Goal: Task Accomplishment & Management: Complete application form

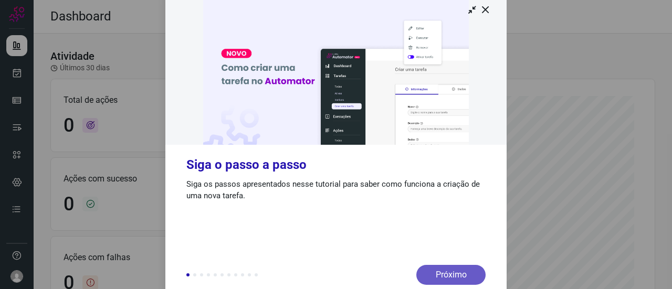
click at [451, 276] on div "Próximo" at bounding box center [450, 275] width 69 height 20
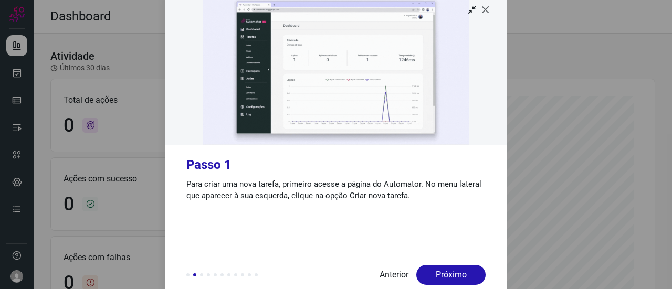
click at [483, 10] on icon at bounding box center [486, 9] width 11 height 11
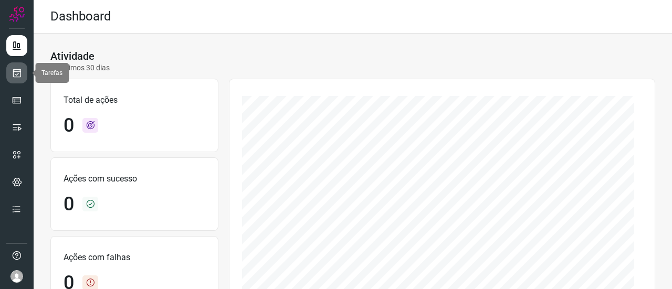
click at [18, 75] on icon at bounding box center [17, 73] width 11 height 11
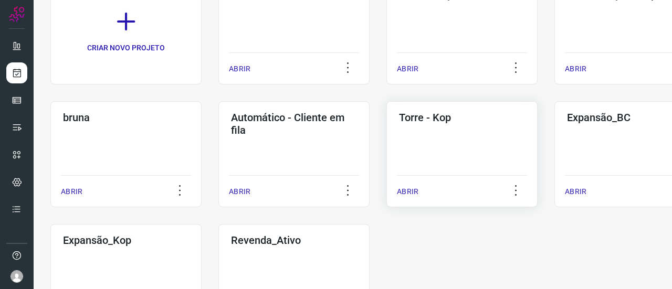
scroll to position [158, 0]
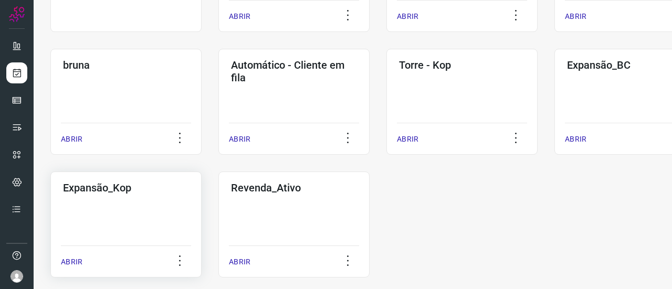
click at [110, 216] on div "Expansão_Kop ABRIR" at bounding box center [125, 225] width 151 height 106
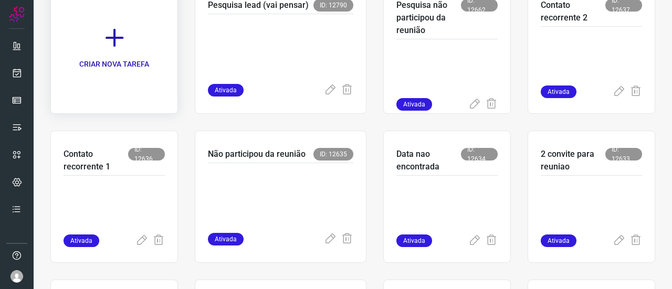
click at [107, 47] on icon at bounding box center [114, 37] width 23 height 23
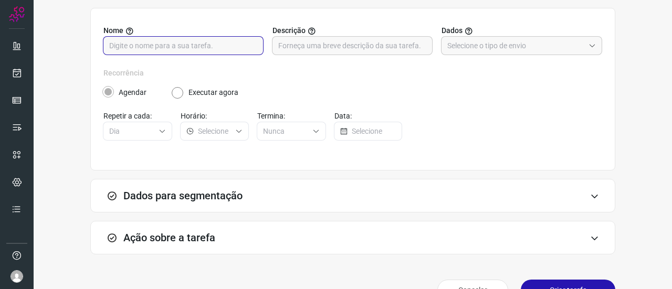
click at [152, 41] on input "text" at bounding box center [183, 46] width 148 height 18
type input "Pesquisa Lead (Pesquisando)"
click at [487, 40] on input "text" at bounding box center [515, 46] width 137 height 18
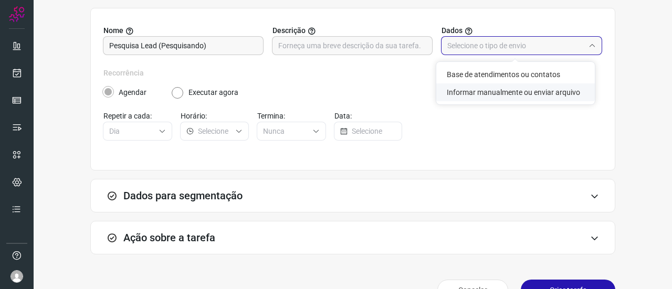
click at [476, 95] on li "Informar manualmente ou enviar arquivo" at bounding box center [515, 93] width 159 height 18
type input "Informar manualmente ou enviar arquivo"
radio input "false"
radio input "true"
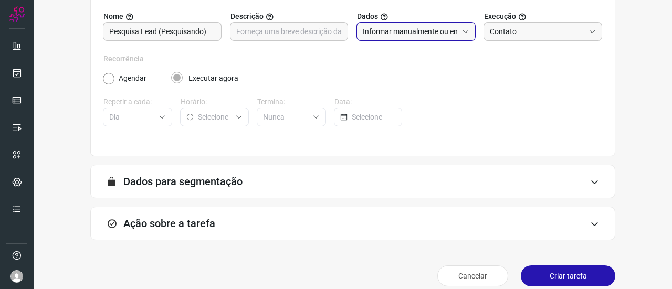
scroll to position [128, 0]
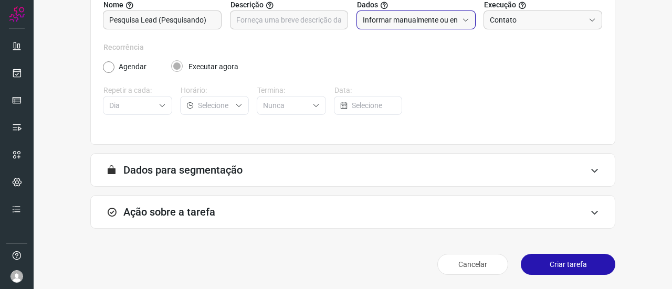
click at [591, 216] on icon at bounding box center [594, 213] width 9 height 8
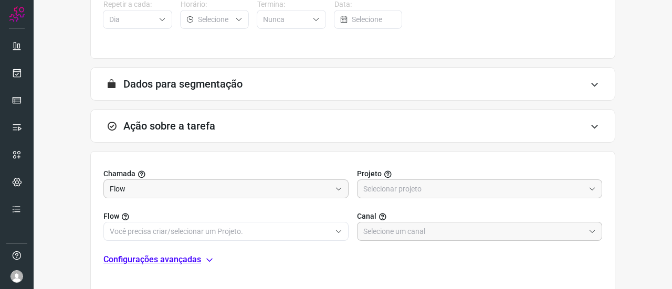
scroll to position [285, 0]
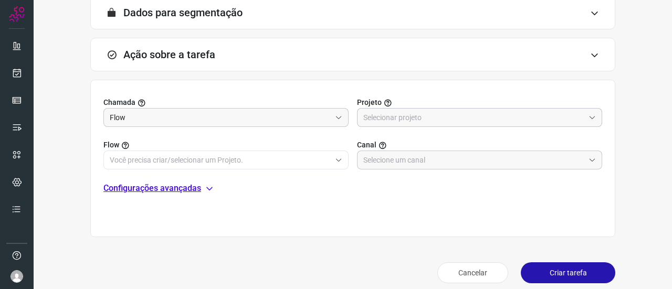
click at [421, 118] on input "text" at bounding box center [473, 118] width 221 height 18
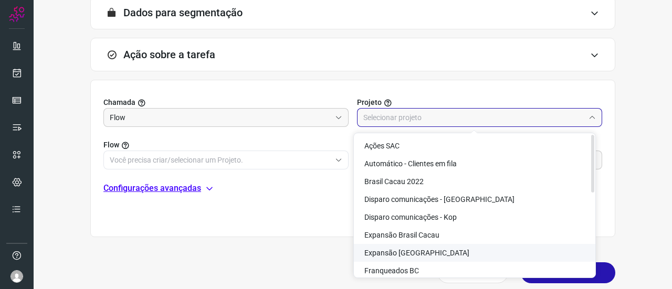
click at [421, 253] on span "Expansão [GEOGRAPHIC_DATA]" at bounding box center [416, 253] width 105 height 8
type input "Expansão [GEOGRAPHIC_DATA]"
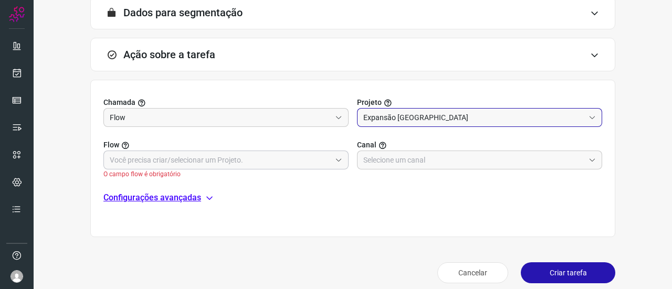
click at [146, 162] on input "text" at bounding box center [220, 160] width 221 height 18
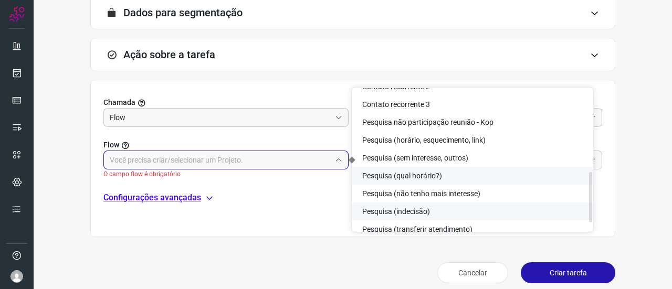
scroll to position [255, 0]
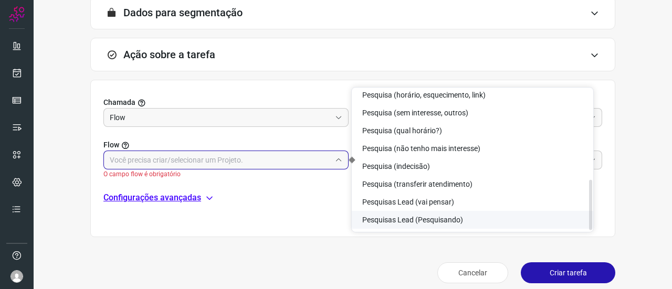
click at [431, 218] on span "Pesquisas Lead (Pesquisando)" at bounding box center [412, 220] width 101 height 8
type input "Pesquisas Lead (Pesquisando)"
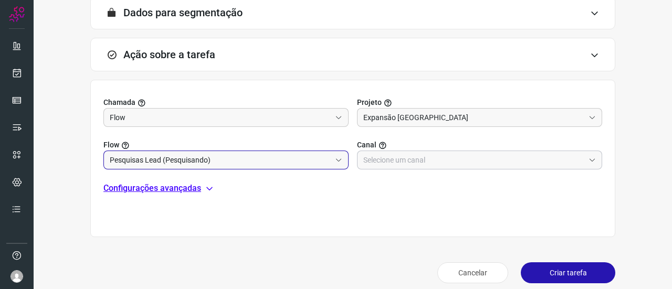
click at [389, 162] on input "text" at bounding box center [473, 160] width 221 height 18
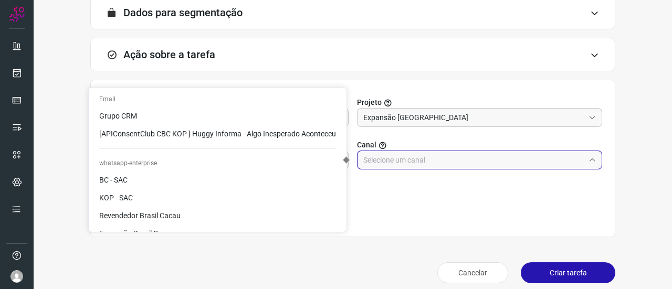
click at [422, 200] on div "Chamada Flow Projeto Expansão Kopenhagen Flow Pesquisas Lead (Pesquisando) Cana…" at bounding box center [352, 159] width 525 height 158
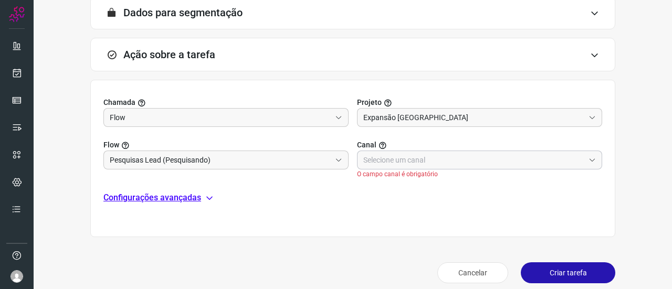
click at [401, 159] on input "text" at bounding box center [473, 160] width 221 height 18
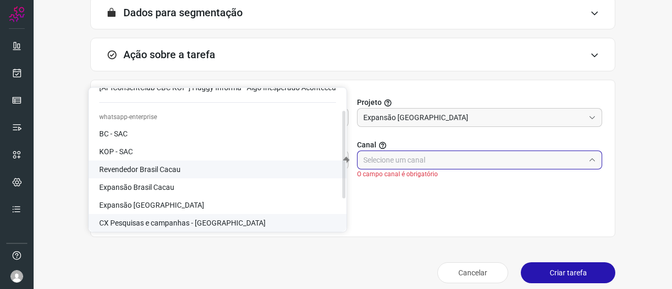
scroll to position [85, 0]
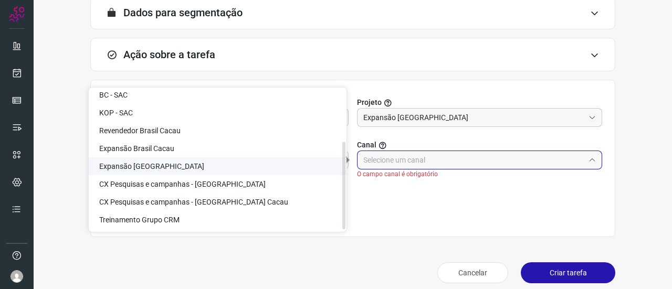
click at [181, 167] on li "Expansão [GEOGRAPHIC_DATA]" at bounding box center [218, 167] width 258 height 18
type input "Expansão [GEOGRAPHIC_DATA]"
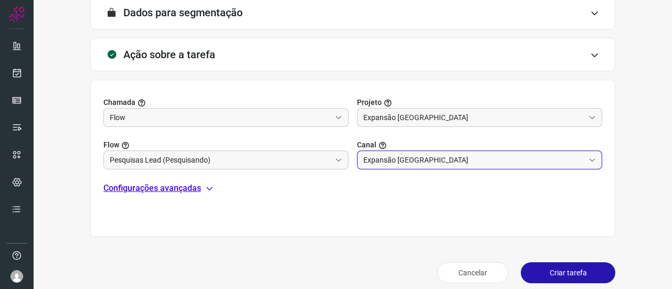
click at [551, 273] on button "Criar tarefa" at bounding box center [568, 273] width 95 height 21
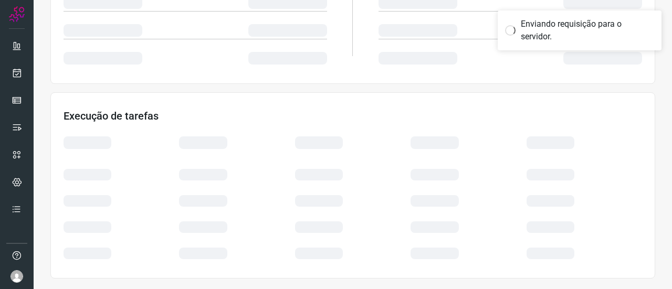
scroll to position [251, 0]
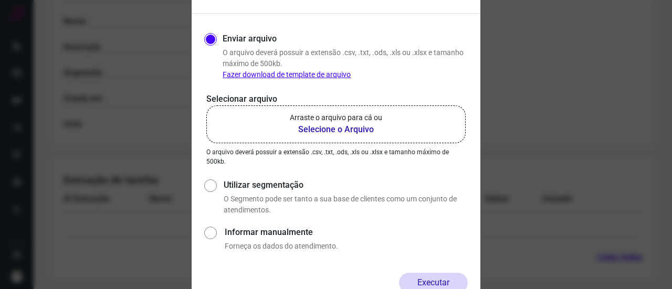
click at [325, 130] on b "Selecione o Arquivo" at bounding box center [336, 129] width 92 height 13
click at [0, 0] on input "Arraste o arquivo para cá ou Selecione o Arquivo" at bounding box center [0, 0] width 0 height 0
click at [320, 126] on b "Selecione o Arquivo" at bounding box center [336, 129] width 92 height 13
click at [0, 0] on input "Arraste o arquivo para cá ou Selecione o Arquivo" at bounding box center [0, 0] width 0 height 0
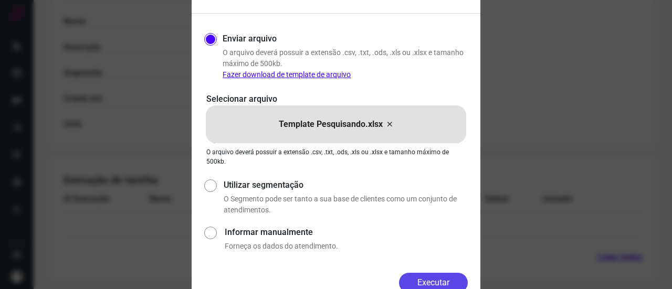
click at [434, 281] on button "Executar" at bounding box center [433, 283] width 69 height 20
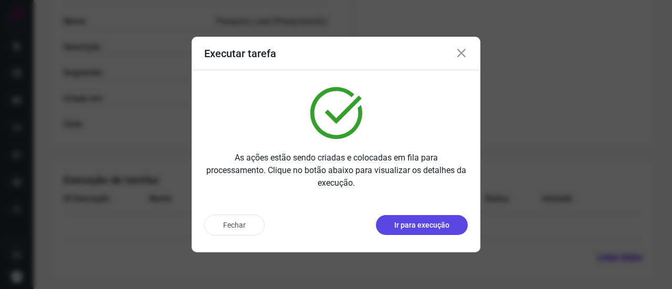
click at [430, 222] on p "Ir para execução" at bounding box center [421, 225] width 55 height 11
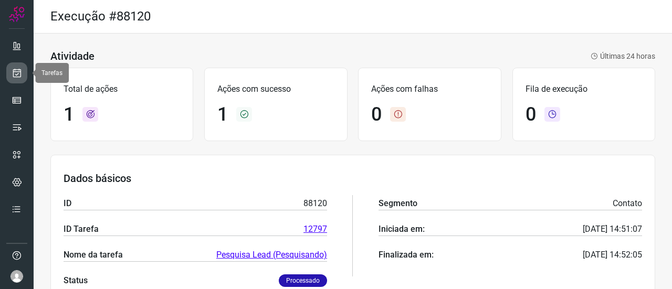
click at [17, 66] on link at bounding box center [16, 72] width 21 height 21
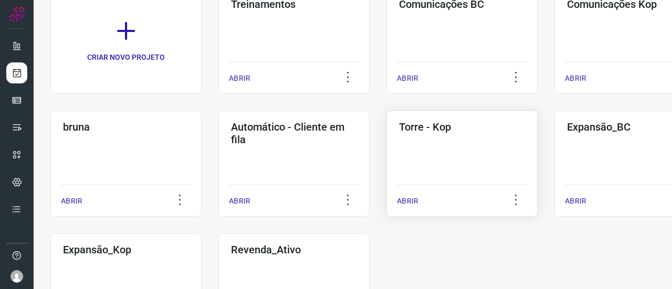
scroll to position [105, 0]
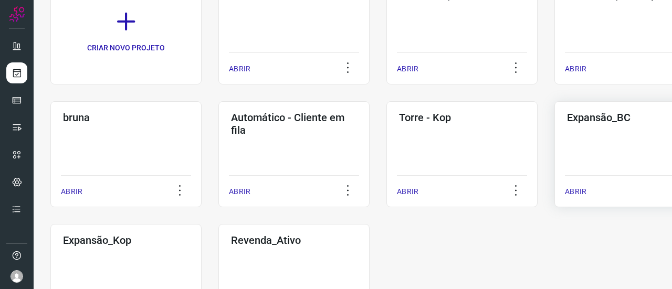
click at [597, 154] on div "Expansão_BC ABRIR" at bounding box center [630, 154] width 151 height 106
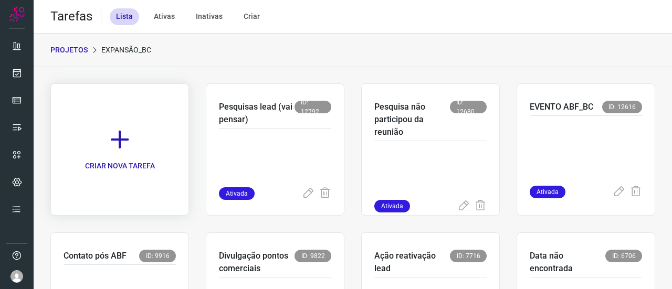
click at [129, 143] on icon at bounding box center [119, 139] width 23 height 23
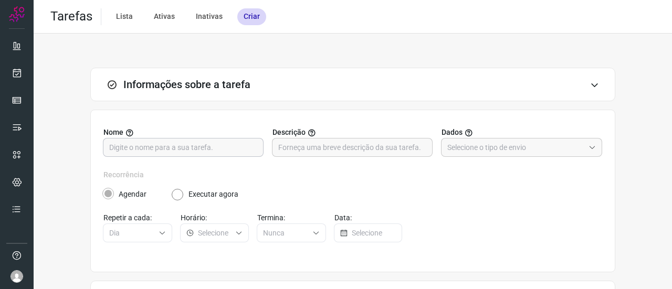
click at [172, 149] on input "text" at bounding box center [183, 148] width 148 height 18
type input "Pesquisa Lead (Pesquisando)"
click at [316, 150] on input "text" at bounding box center [352, 148] width 148 height 18
click at [315, 150] on input "text" at bounding box center [352, 148] width 148 height 18
click at [461, 142] on input "text" at bounding box center [515, 148] width 137 height 18
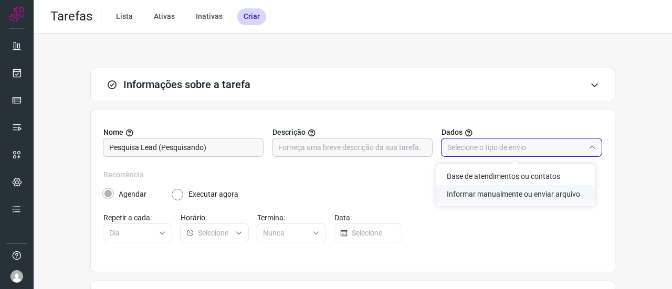
click at [465, 193] on li "Informar manualmente ou enviar arquivo" at bounding box center [515, 194] width 159 height 18
type input "Informar manualmente ou enviar arquivo"
radio input "false"
radio input "true"
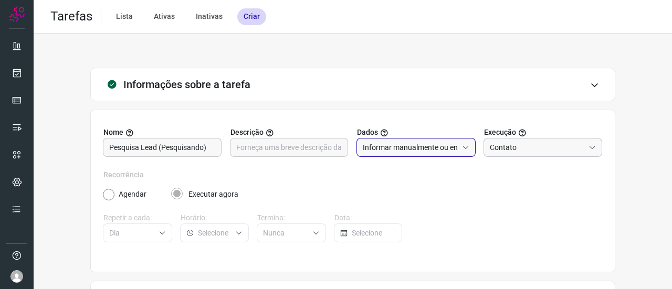
click at [526, 145] on input "Contato" at bounding box center [537, 148] width 95 height 18
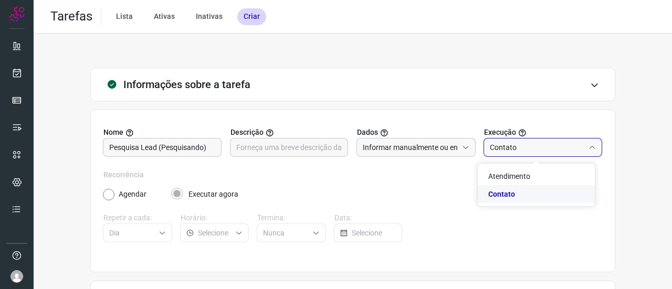
click at [507, 194] on span "Contato" at bounding box center [501, 194] width 27 height 8
click at [424, 178] on label "Recorrência" at bounding box center [352, 175] width 499 height 11
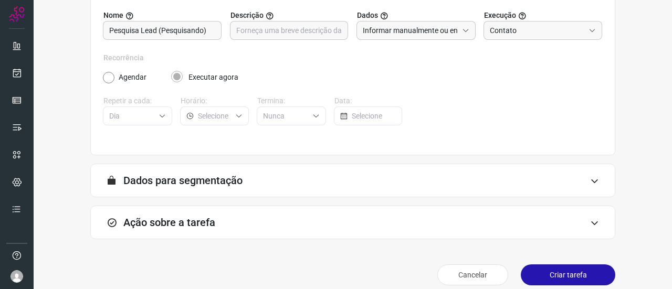
scroll to position [128, 0]
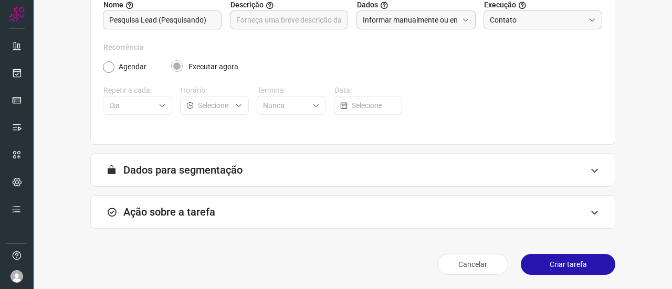
drag, startPoint x: 590, startPoint y: 208, endPoint x: 583, endPoint y: 207, distance: 7.4
click at [590, 209] on icon at bounding box center [594, 213] width 9 height 8
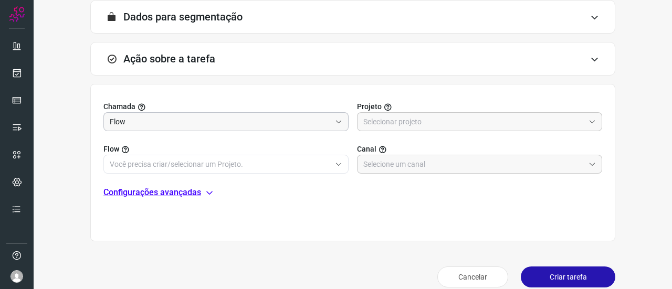
scroll to position [285, 0]
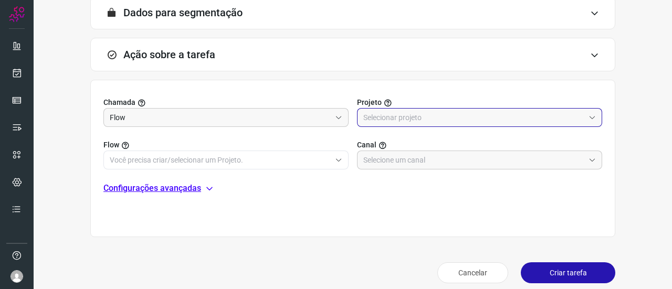
click at [374, 116] on input "text" at bounding box center [473, 118] width 221 height 18
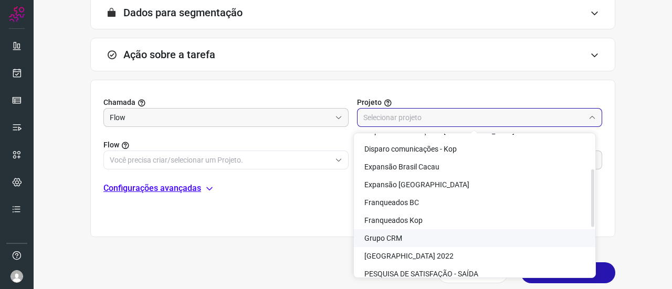
scroll to position [53, 0]
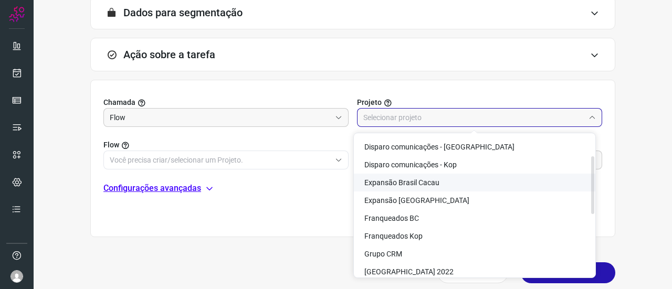
click at [415, 183] on span "Expansão Brasil Cacau" at bounding box center [401, 183] width 75 height 8
type input "Expansão Brasil Cacau"
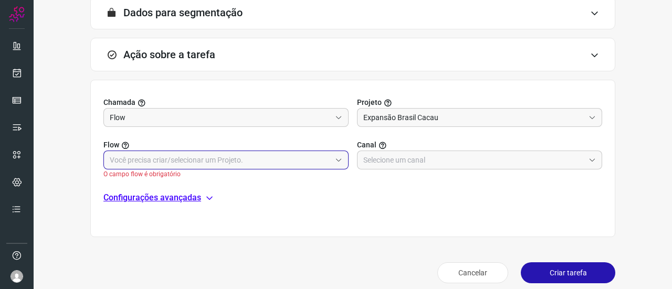
click at [189, 161] on input "text" at bounding box center [220, 160] width 221 height 18
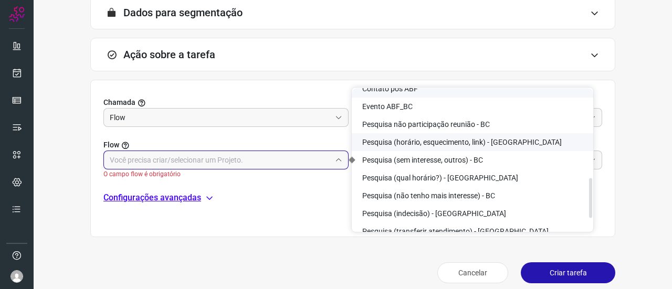
scroll to position [362, 0]
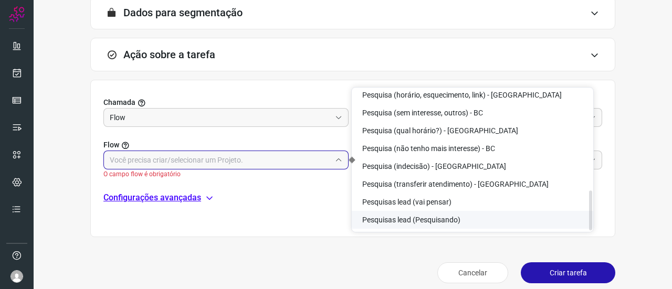
click at [462, 217] on li "Pesquisas lead (Pesquisando)" at bounding box center [473, 220] width 242 height 18
type input "Pesquisas lead (Pesquisando)"
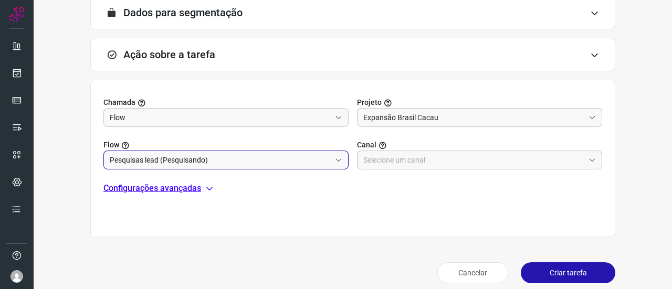
click at [405, 155] on input "text" at bounding box center [473, 160] width 221 height 18
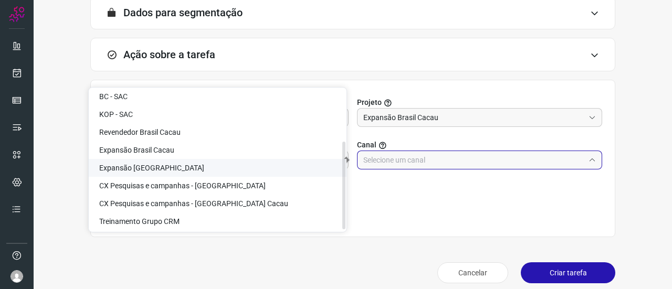
scroll to position [85, 0]
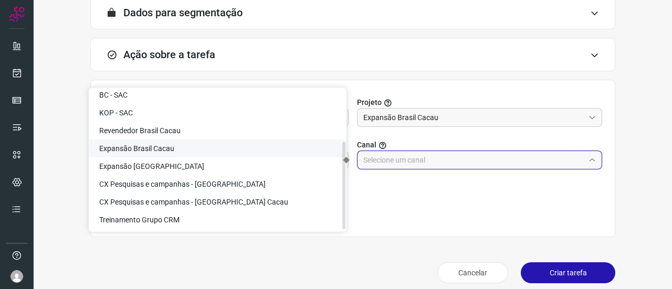
click at [154, 151] on span "Expansão Brasil Cacau" at bounding box center [136, 148] width 75 height 8
type input "Expansão Brasil Cacau"
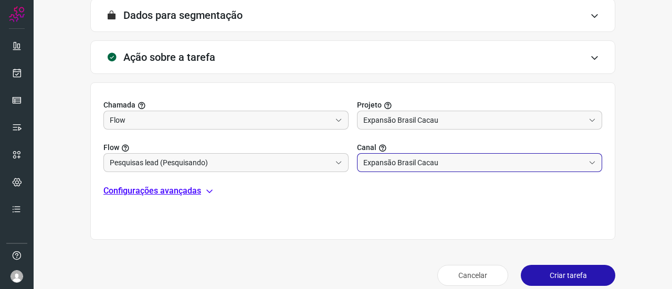
scroll to position [294, 0]
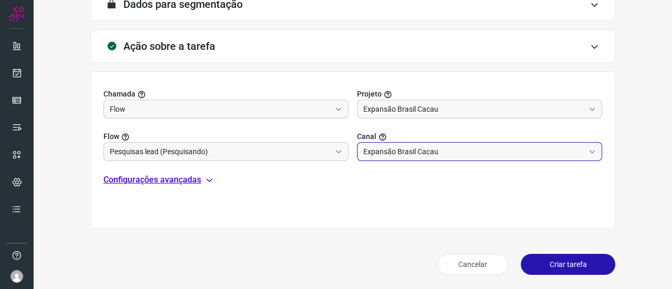
click at [546, 261] on button "Criar tarefa" at bounding box center [568, 264] width 95 height 21
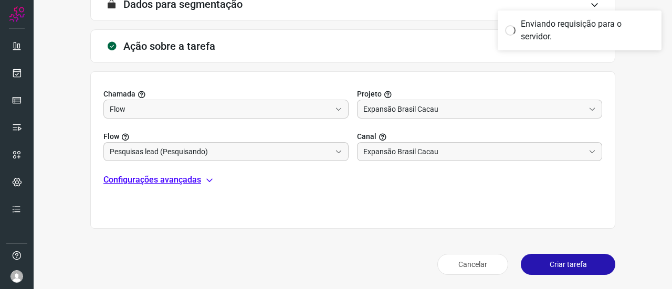
scroll to position [251, 0]
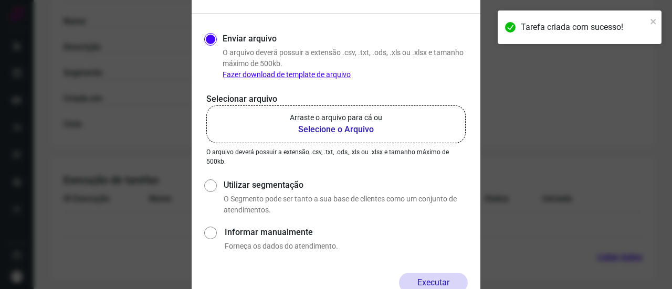
click at [339, 125] on b "Selecione o Arquivo" at bounding box center [336, 129] width 92 height 13
click at [0, 0] on input "Arraste o arquivo para cá ou Selecione o Arquivo" at bounding box center [0, 0] width 0 height 0
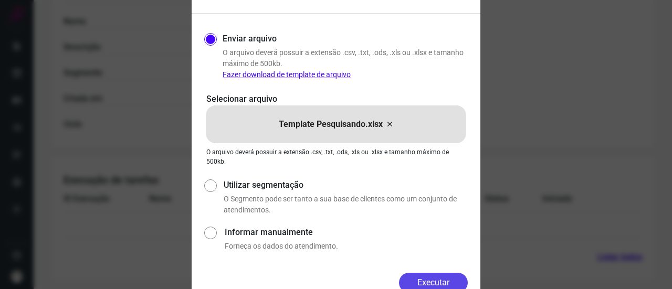
click at [444, 276] on button "Executar" at bounding box center [433, 283] width 69 height 20
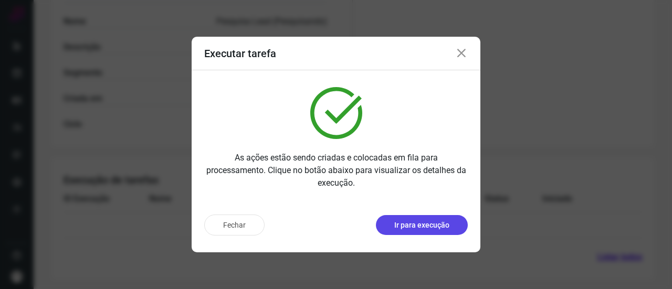
click at [437, 225] on p "Ir para execução" at bounding box center [421, 225] width 55 height 11
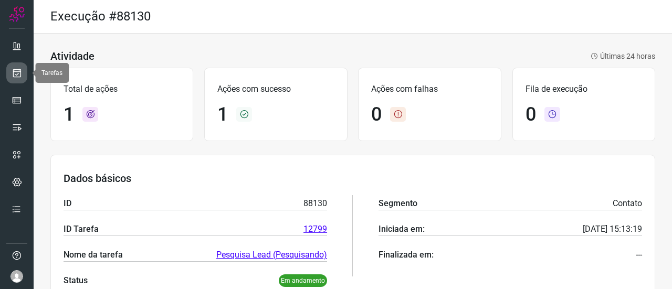
click at [12, 76] on icon at bounding box center [17, 73] width 11 height 11
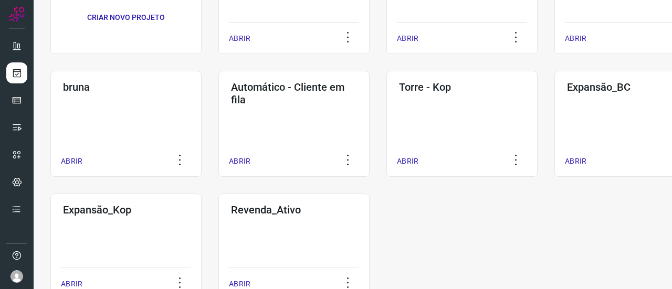
scroll to position [158, 0]
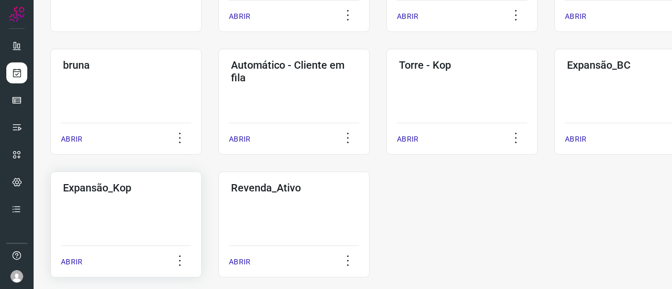
click at [120, 209] on div "Expansão_Kop ABRIR" at bounding box center [125, 225] width 151 height 106
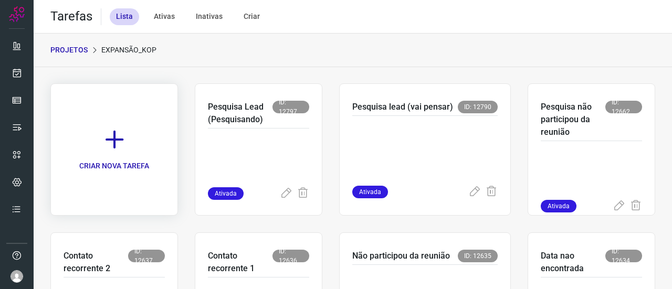
click at [117, 138] on icon at bounding box center [114, 139] width 23 height 23
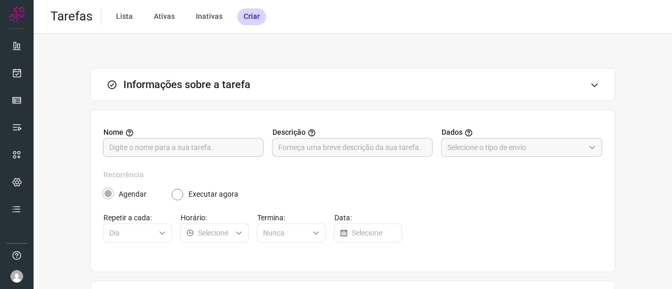
click at [152, 143] on input "text" at bounding box center [183, 148] width 148 height 18
click at [175, 143] on input "Pesquisa Lead (" at bounding box center [183, 148] width 148 height 18
paste input "Valor do Investimento"
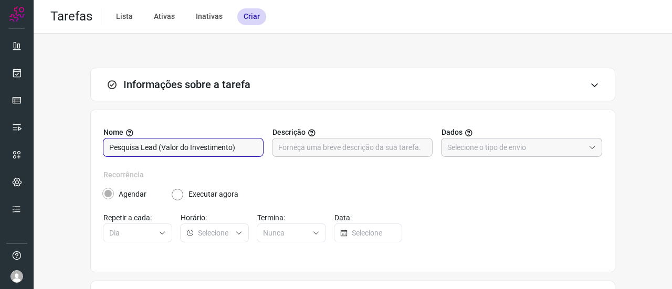
type input "Pesquisa Lead (Valor do Investimento)"
click at [452, 148] on input "text" at bounding box center [515, 148] width 137 height 18
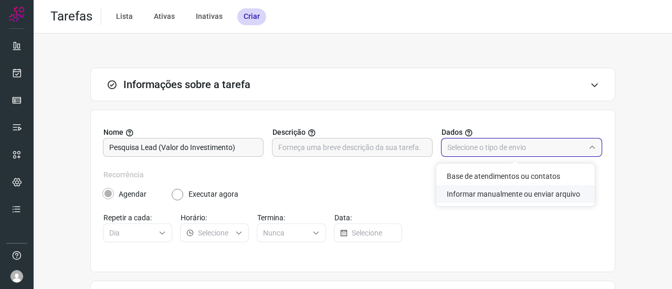
click at [468, 192] on li "Informar manualmente ou enviar arquivo" at bounding box center [515, 194] width 159 height 18
type input "Informar manualmente ou enviar arquivo"
radio input "false"
radio input "true"
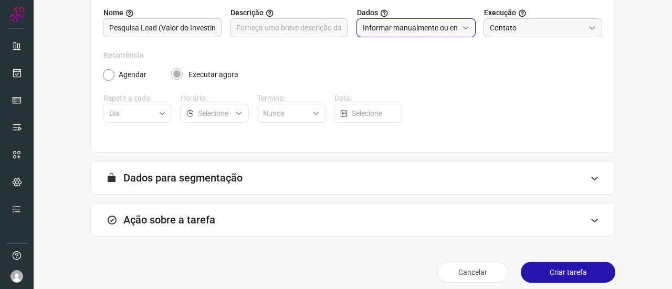
scroll to position [128, 0]
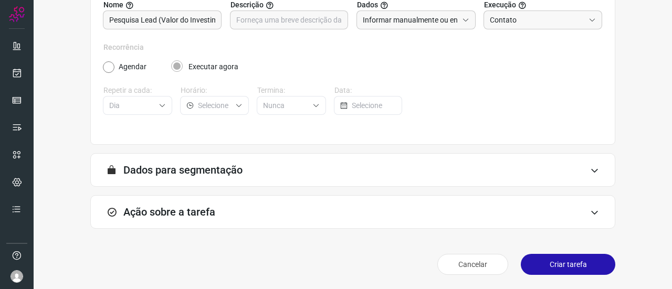
click at [152, 216] on h3 "Ação sobre a tarefa" at bounding box center [169, 212] width 92 height 13
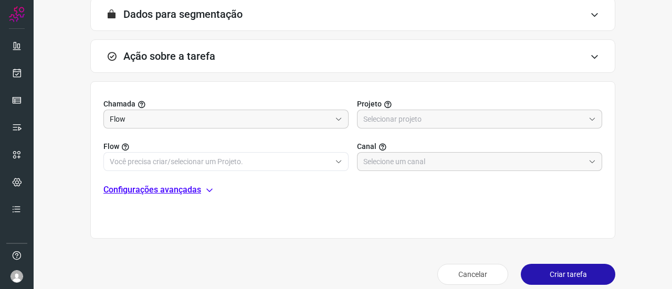
scroll to position [285, 0]
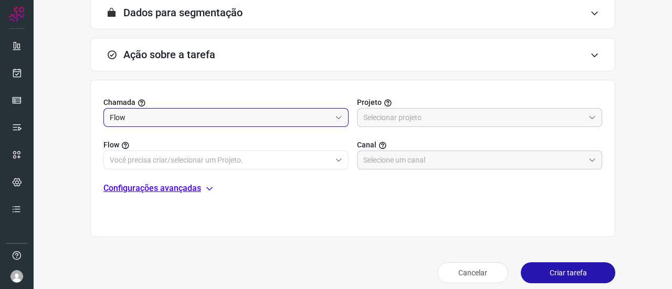
click at [252, 124] on input "Flow" at bounding box center [220, 118] width 221 height 18
click at [403, 114] on input "text" at bounding box center [473, 118] width 221 height 18
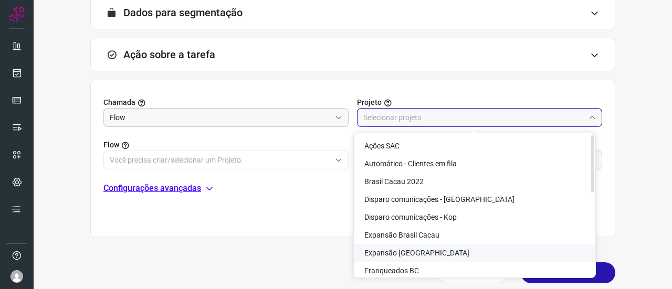
drag, startPoint x: 422, startPoint y: 253, endPoint x: 419, endPoint y: 241, distance: 12.5
click at [422, 253] on span "Expansão [GEOGRAPHIC_DATA]" at bounding box center [416, 253] width 105 height 8
type input "Expansão [GEOGRAPHIC_DATA]"
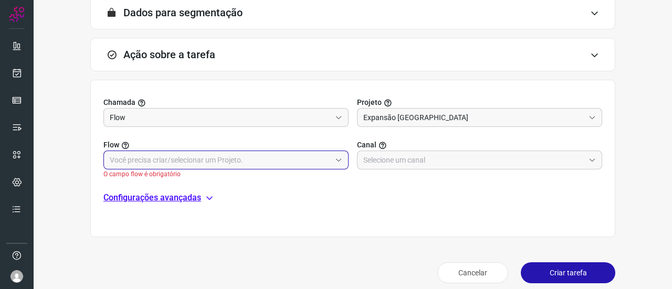
click at [165, 161] on input "text" at bounding box center [220, 160] width 221 height 18
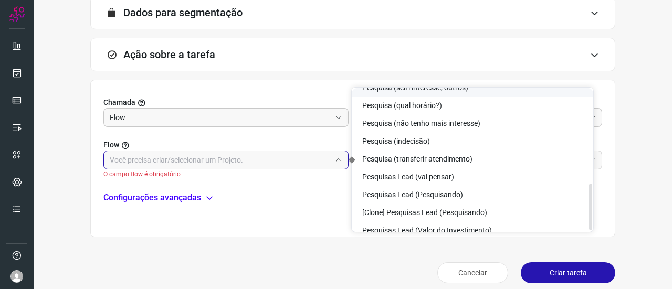
scroll to position [291, 0]
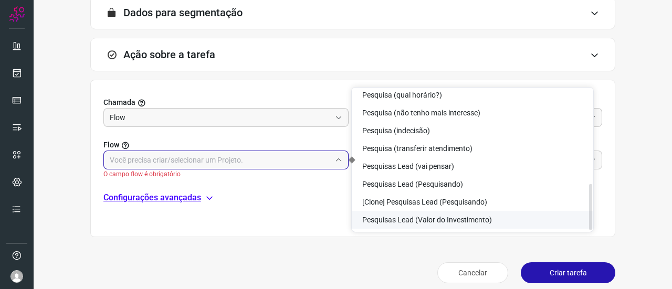
click at [444, 223] on span "Pesquisas Lead (Valor do Investimento)" at bounding box center [427, 220] width 130 height 8
type input "Pesquisas Lead (Valor do Investimento)"
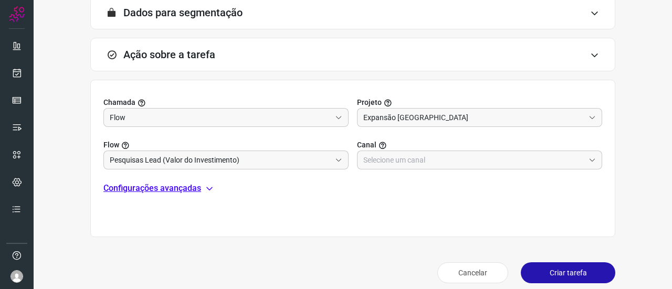
click at [393, 145] on label "Canal" at bounding box center [479, 145] width 245 height 11
click at [395, 161] on input "text" at bounding box center [473, 160] width 221 height 18
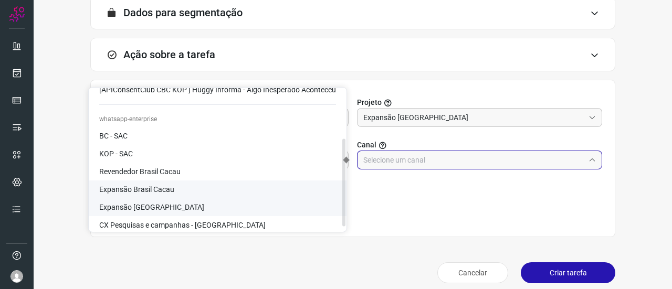
scroll to position [85, 0]
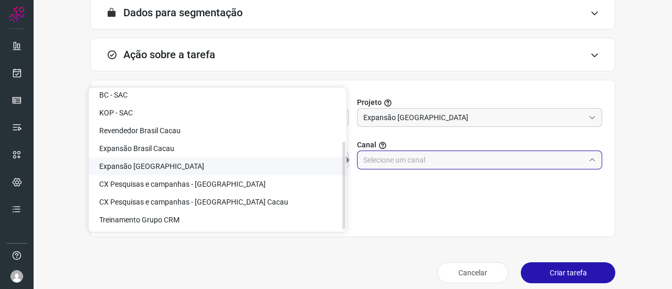
click at [166, 166] on span "Expansão [GEOGRAPHIC_DATA]" at bounding box center [151, 166] width 105 height 8
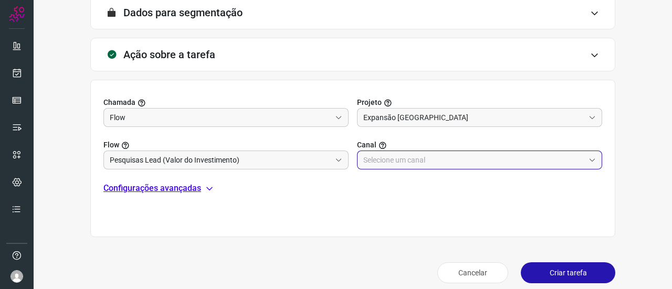
type input "Expansão [GEOGRAPHIC_DATA]"
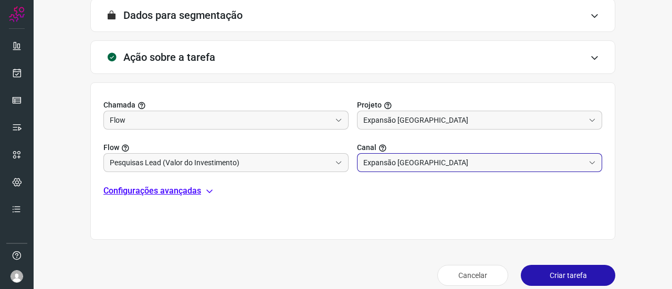
scroll to position [294, 0]
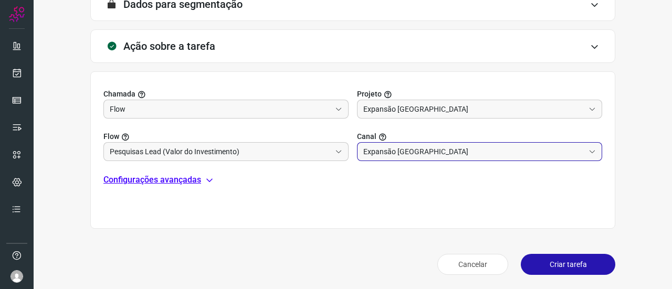
click at [567, 260] on button "Criar tarefa" at bounding box center [568, 264] width 95 height 21
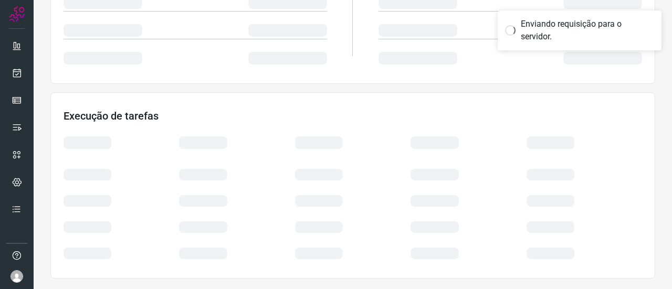
scroll to position [251, 0]
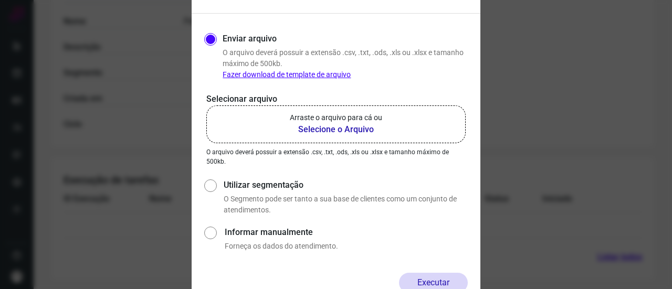
click at [342, 128] on b "Selecione o Arquivo" at bounding box center [336, 129] width 92 height 13
click at [0, 0] on input "Arraste o arquivo para cá ou Selecione o Arquivo" at bounding box center [0, 0] width 0 height 0
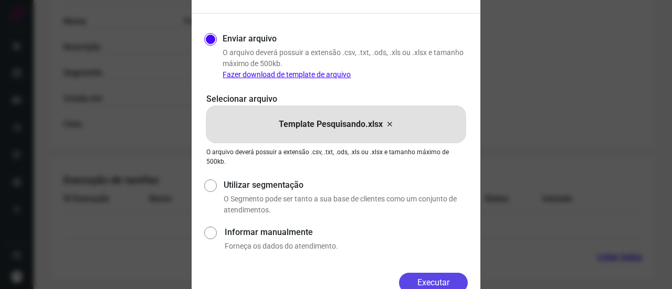
click at [430, 280] on button "Executar" at bounding box center [433, 283] width 69 height 20
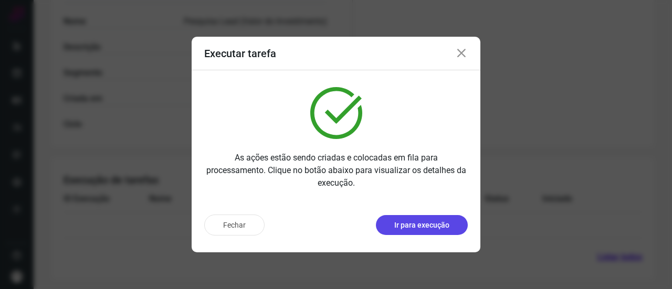
click at [403, 224] on p "Ir para execução" at bounding box center [421, 225] width 55 height 11
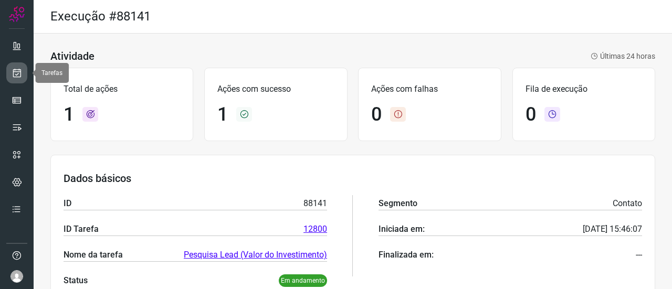
click at [13, 75] on icon at bounding box center [17, 73] width 11 height 11
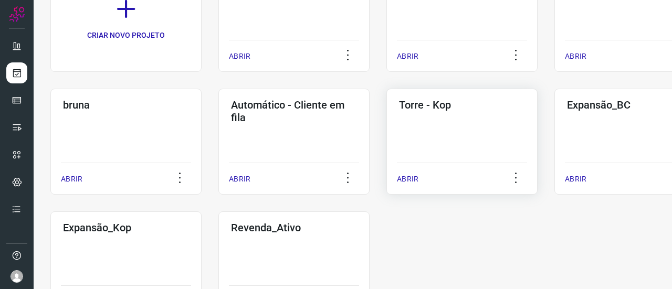
scroll to position [158, 0]
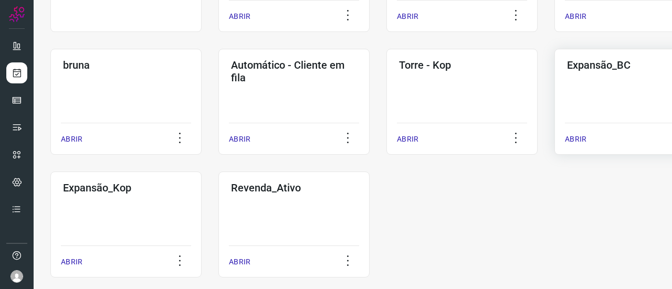
click at [592, 111] on div "Expansão_BC ABRIR" at bounding box center [630, 102] width 151 height 106
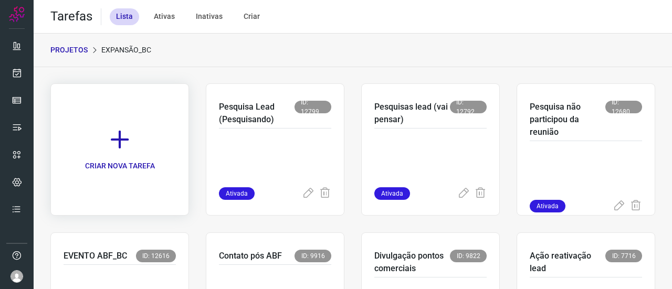
click at [111, 138] on icon at bounding box center [119, 139] width 23 height 23
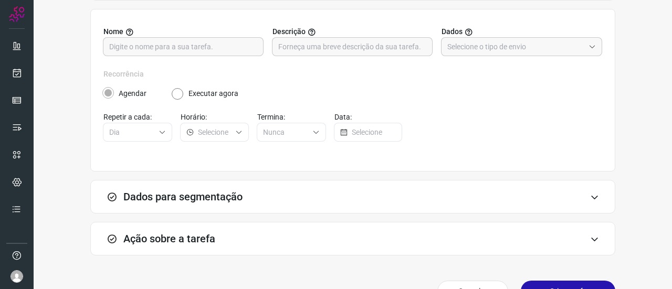
scroll to position [105, 0]
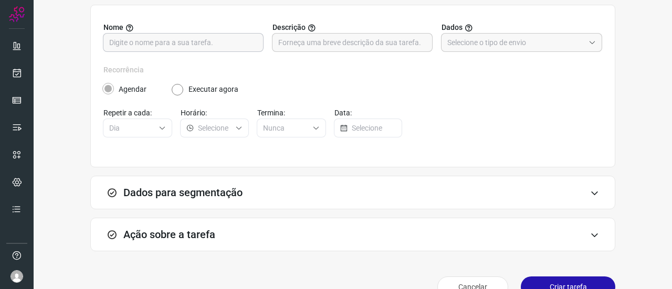
click at [141, 43] on input "text" at bounding box center [183, 43] width 148 height 18
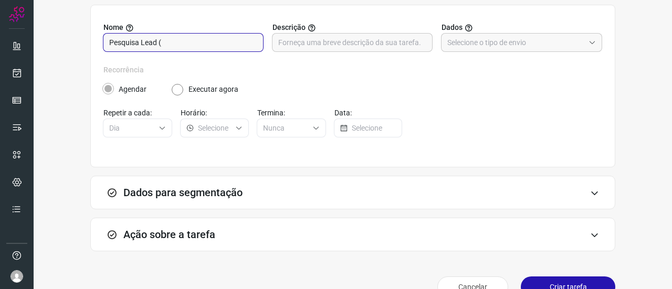
paste input "Valor do Investimento"
type input "Pesquisa Lead (Valor do Investimento)"
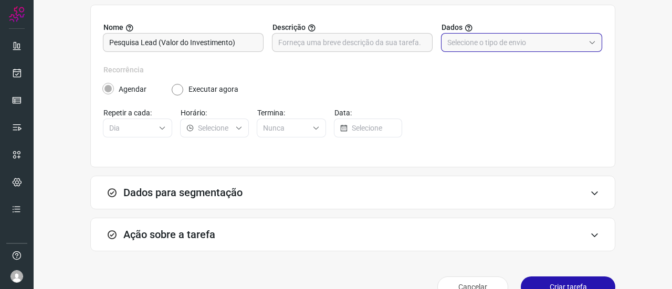
drag, startPoint x: 509, startPoint y: 40, endPoint x: 504, endPoint y: 53, distance: 13.9
click at [509, 40] on input "text" at bounding box center [515, 43] width 137 height 18
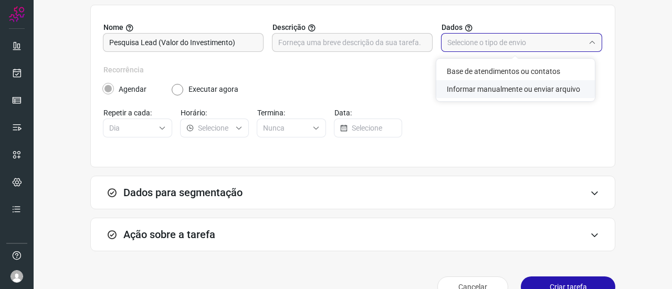
click at [482, 89] on li "Informar manualmente ou enviar arquivo" at bounding box center [515, 89] width 159 height 18
type input "Informar manualmente ou enviar arquivo"
radio input "false"
radio input "true"
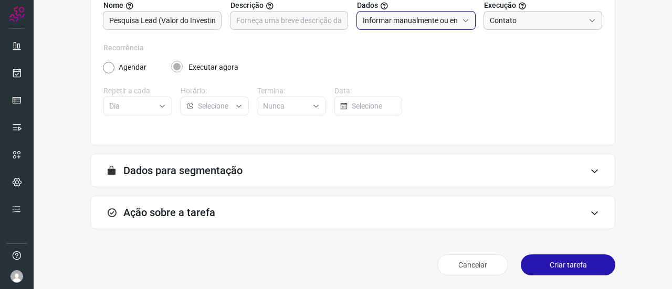
scroll to position [128, 0]
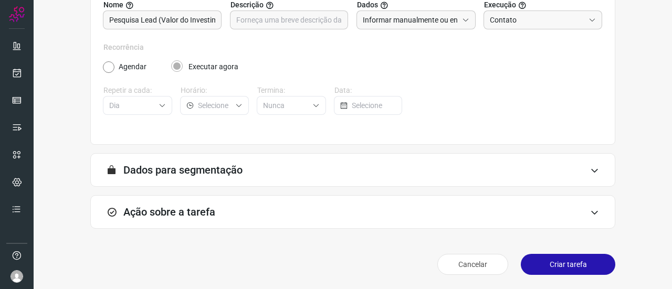
drag, startPoint x: 196, startPoint y: 209, endPoint x: 231, endPoint y: 191, distance: 39.0
click at [196, 207] on h3 "Ação sobre a tarefa" at bounding box center [169, 212] width 92 height 13
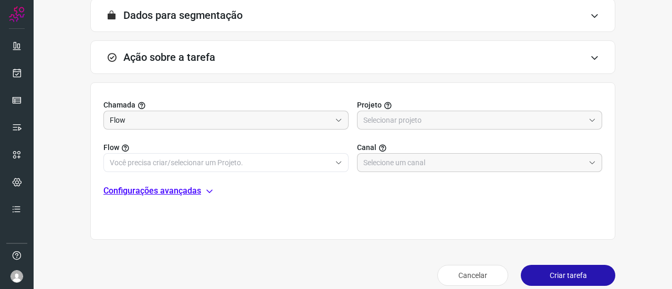
scroll to position [285, 0]
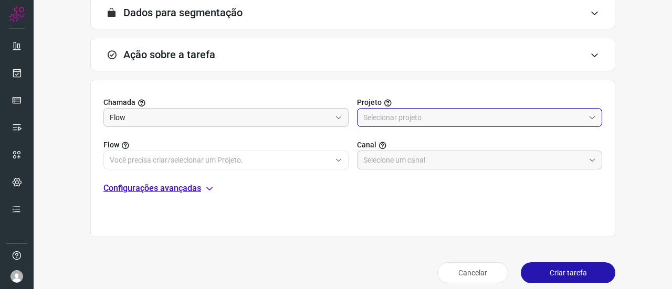
click at [378, 113] on input "text" at bounding box center [473, 118] width 221 height 18
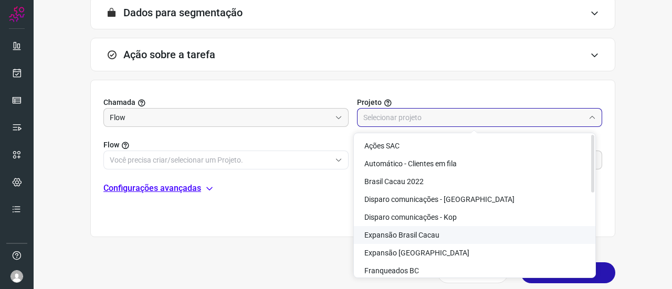
click at [436, 235] on span "Expansão Brasil Cacau" at bounding box center [401, 235] width 75 height 8
type input "Expansão Brasil Cacau"
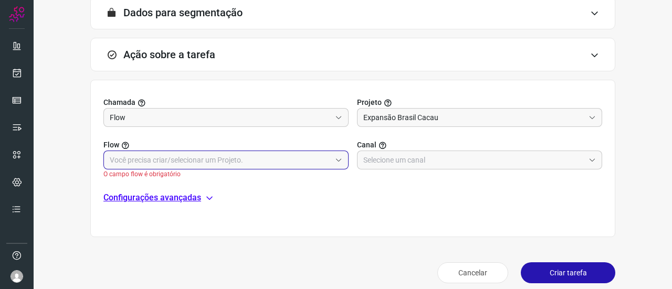
click at [180, 161] on input "text" at bounding box center [220, 160] width 221 height 18
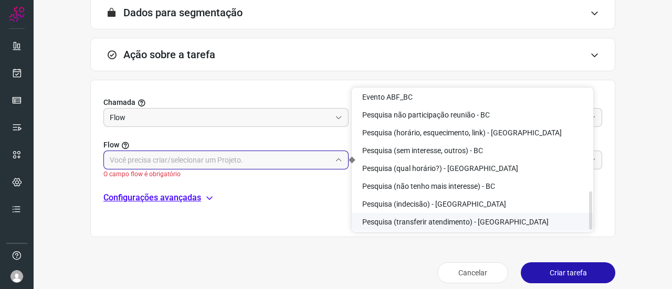
scroll to position [380, 0]
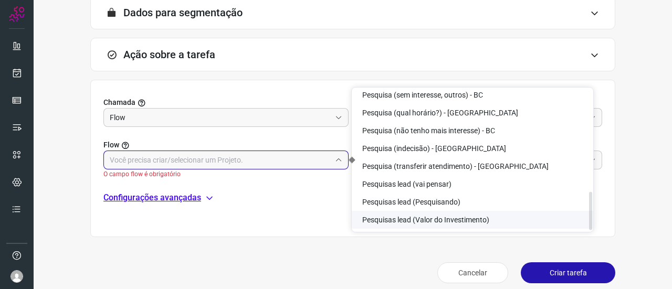
click at [428, 220] on span "Pesquisas lead (Valor do Investimento)" at bounding box center [425, 220] width 127 height 8
type input "Pesquisas lead (Valor do Investimento)"
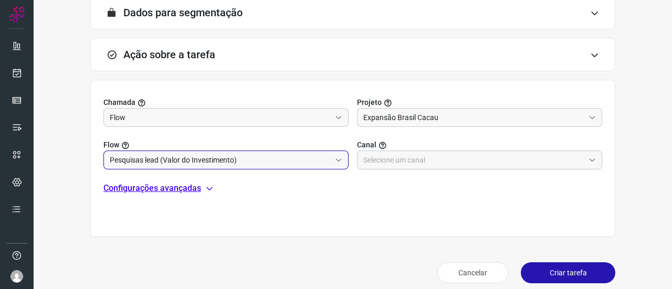
click at [396, 159] on input "text" at bounding box center [473, 160] width 221 height 18
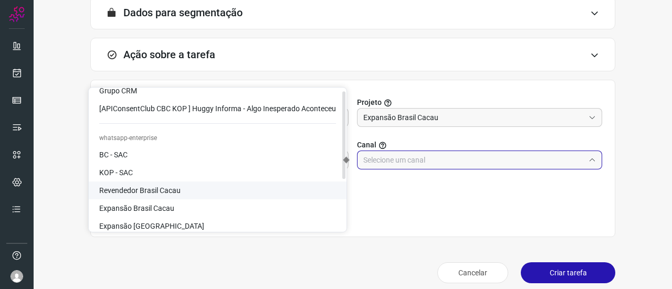
scroll to position [85, 0]
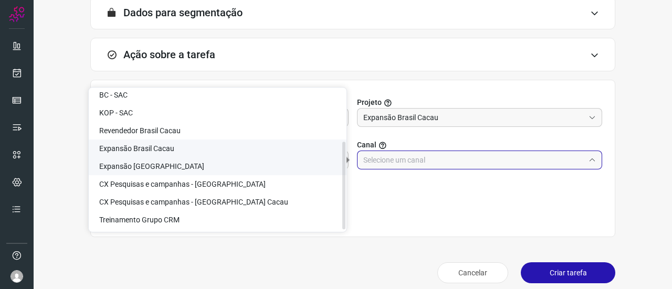
click at [143, 147] on span "Expansão Brasil Cacau" at bounding box center [136, 148] width 75 height 8
type input "Expansão Brasil Cacau"
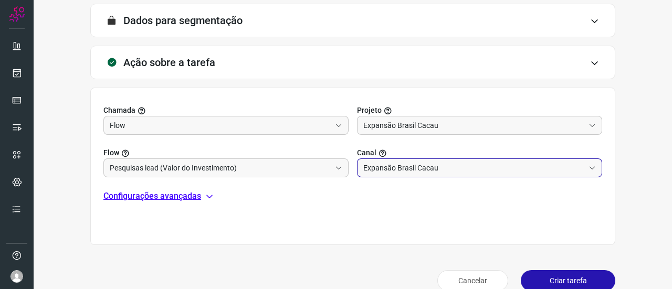
scroll to position [294, 0]
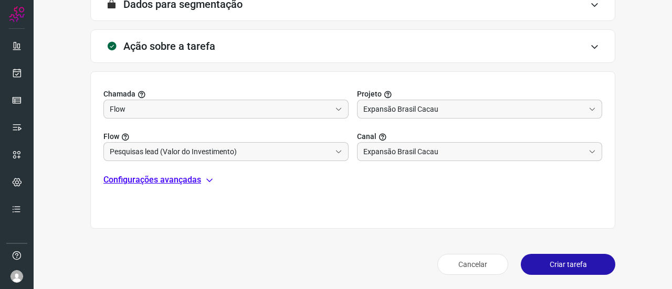
click at [66, 99] on div "Informações sobre a tarefa Nome Pesquisa Lead (Valor do Investimento) Descrição…" at bounding box center [352, 26] width 605 height 505
click at [566, 265] on button "Criar tarefa" at bounding box center [568, 264] width 95 height 21
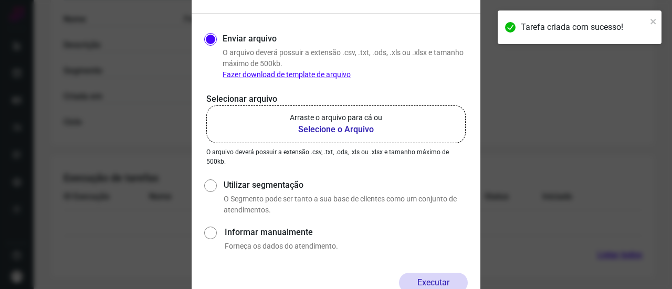
scroll to position [251, 0]
click at [328, 127] on b "Selecione o Arquivo" at bounding box center [336, 129] width 92 height 13
click at [0, 0] on input "Arraste o arquivo para cá ou Selecione o Arquivo" at bounding box center [0, 0] width 0 height 0
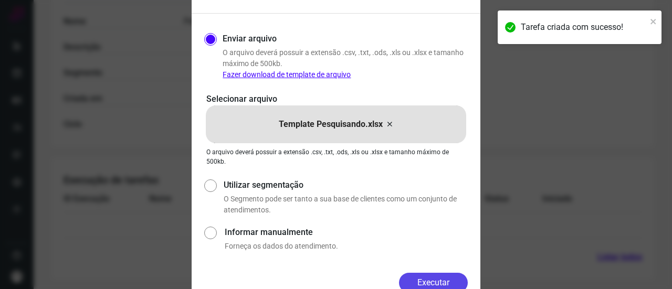
click at [439, 279] on button "Executar" at bounding box center [433, 283] width 69 height 20
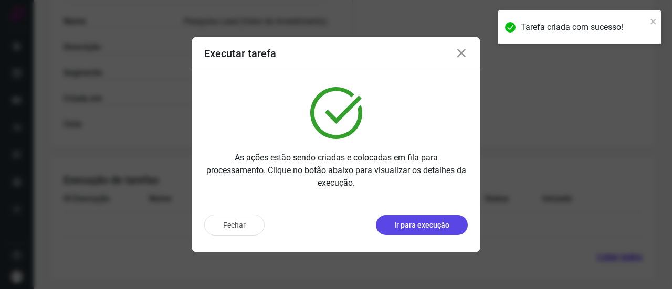
click at [404, 231] on button "Ir para execução" at bounding box center [422, 225] width 92 height 20
